Goal: Find specific page/section: Find specific page/section

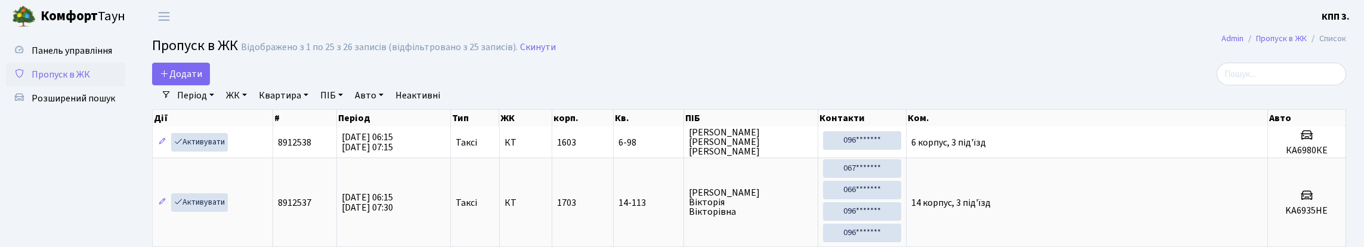
select select "25"
click at [1321, 85] on input "search" at bounding box center [1280, 74] width 129 height 23
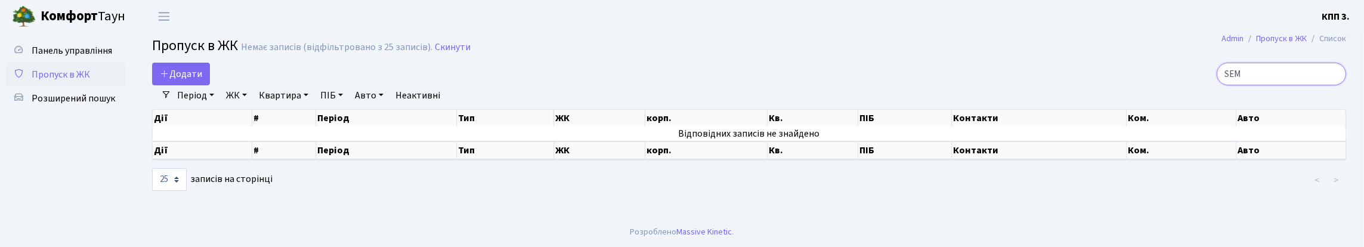
type input "SEM"
click at [1332, 85] on input "SEM" at bounding box center [1280, 74] width 129 height 23
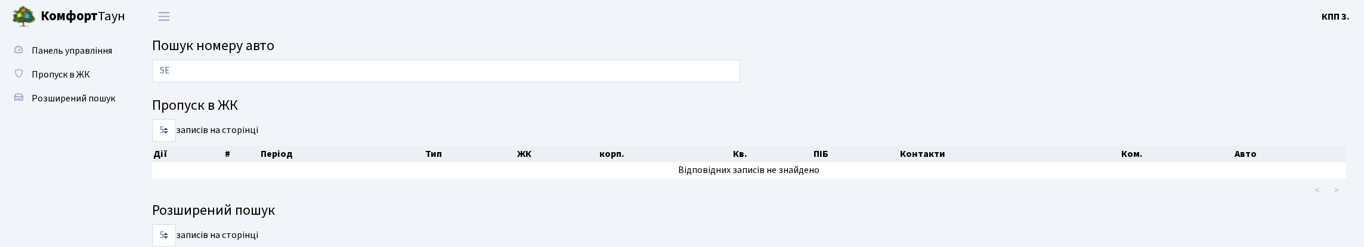
type input "S"
